Goal: Task Accomplishment & Management: Use online tool/utility

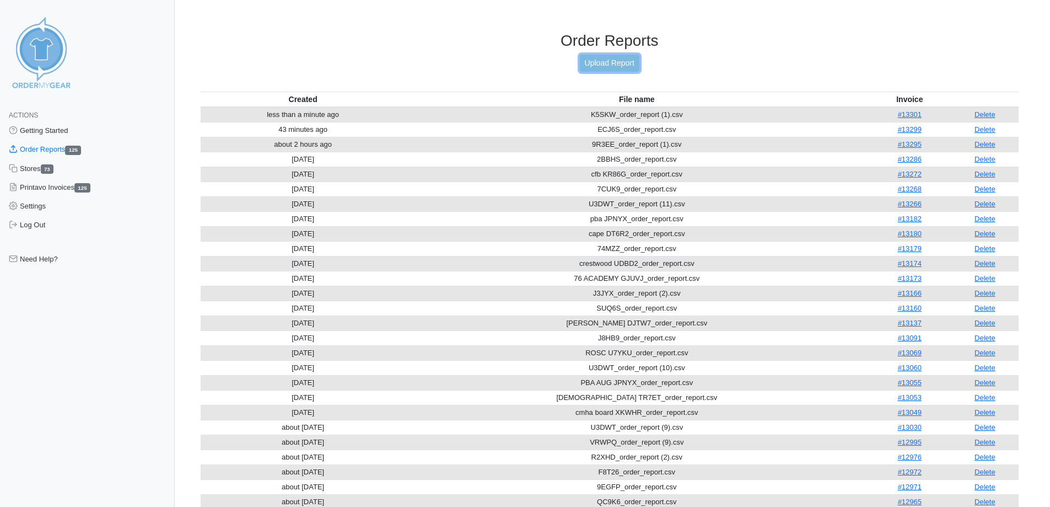
click at [612, 66] on link "Upload Report" at bounding box center [610, 63] width 60 height 17
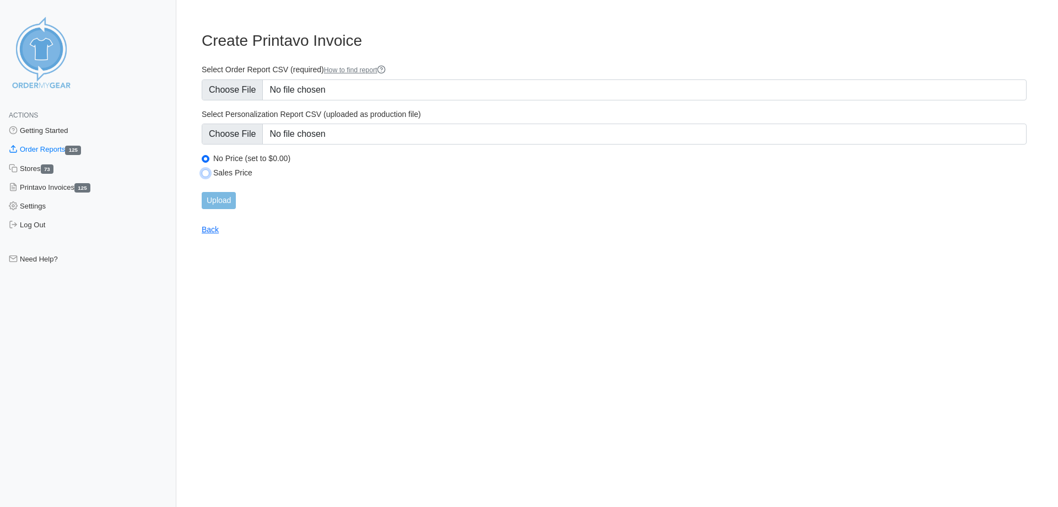
click at [204, 171] on input "Sales Price" at bounding box center [206, 173] width 8 height 8
radio input "true"
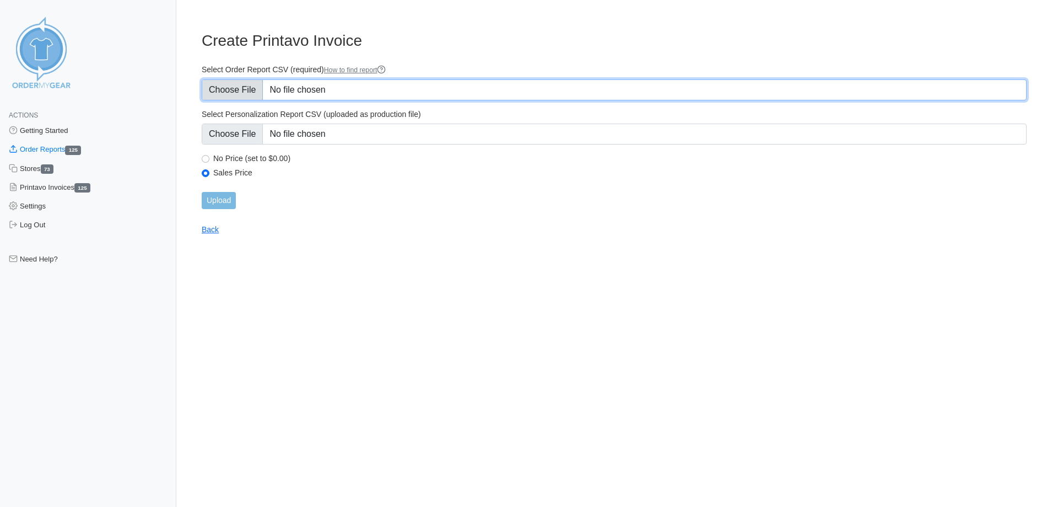
click at [231, 91] on input "Select Order Report CSV (required) How to find report" at bounding box center [614, 89] width 825 height 21
type input "C:\fakepath\VA2V9_order_report.csv"
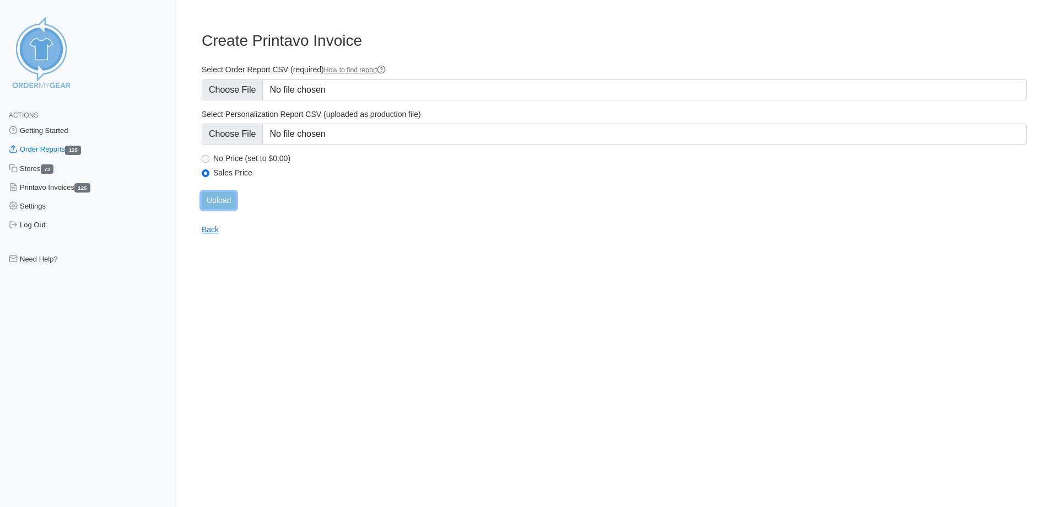
click at [222, 197] on input "Upload" at bounding box center [219, 200] width 34 height 17
